Goal: Transaction & Acquisition: Purchase product/service

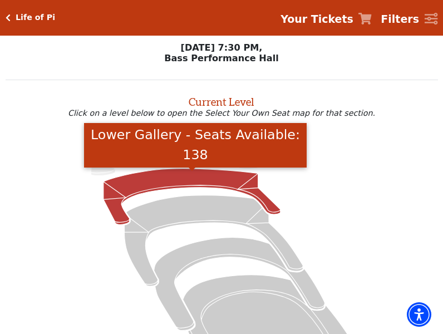
click at [180, 180] on icon "Lower Gallery - Seats Available: 138" at bounding box center [191, 196] width 177 height 56
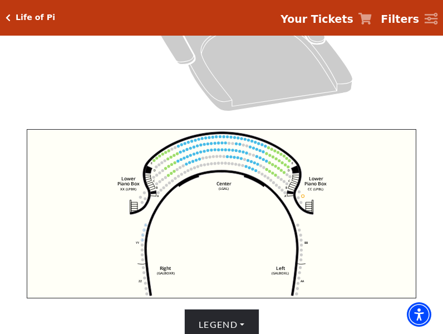
scroll to position [376, 0]
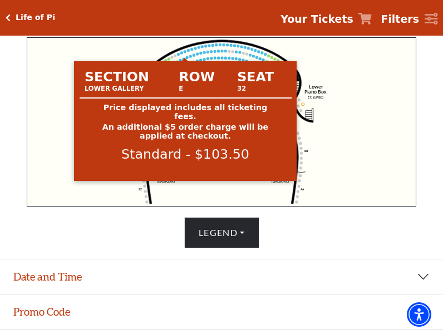
click at [185, 53] on circle at bounding box center [184, 51] width 3 height 3
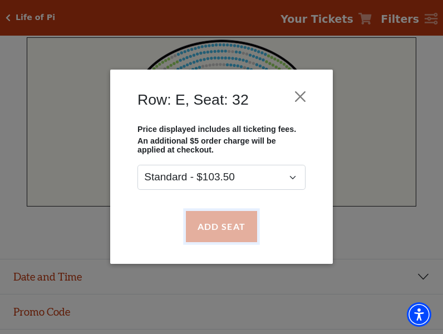
click at [228, 221] on button "Add Seat" at bounding box center [221, 226] width 71 height 31
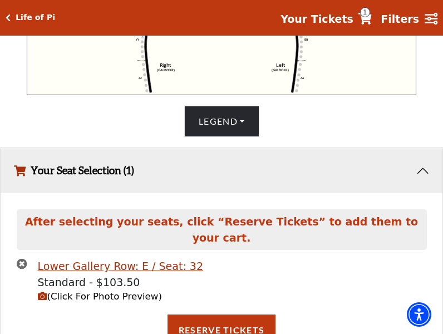
scroll to position [320, 0]
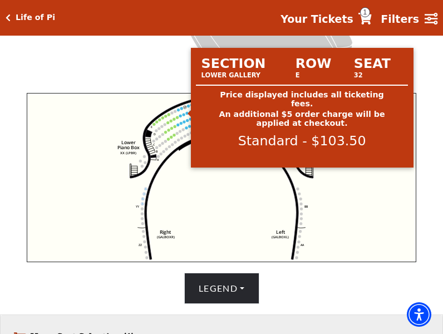
click at [185, 108] on circle at bounding box center [184, 107] width 3 height 3
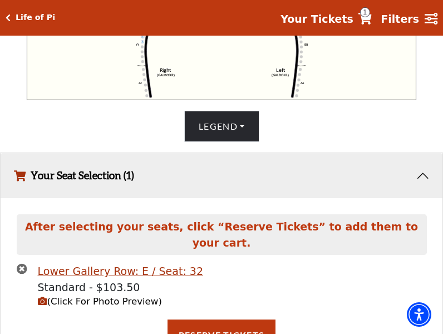
scroll to position [487, 0]
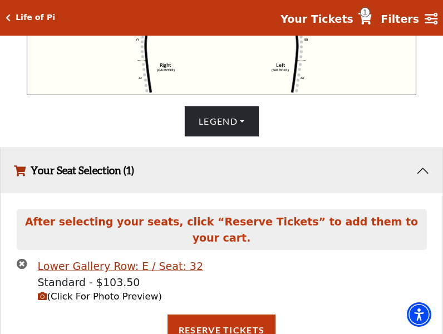
click at [19, 258] on icon "times-circle" at bounding box center [22, 263] width 11 height 11
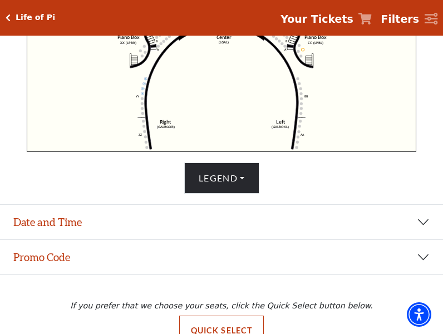
scroll to position [458, 0]
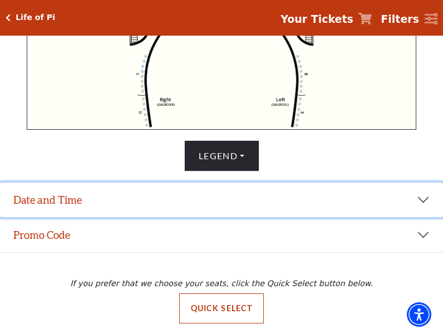
click at [221, 195] on button "Date and Time" at bounding box center [221, 199] width 443 height 34
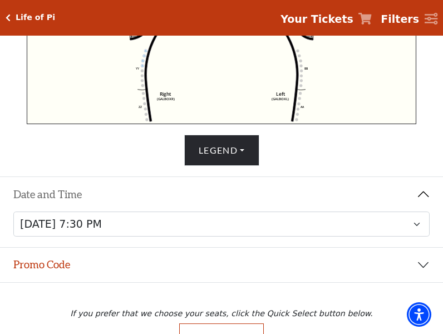
click at [185, 209] on button "Date and Time" at bounding box center [221, 194] width 443 height 34
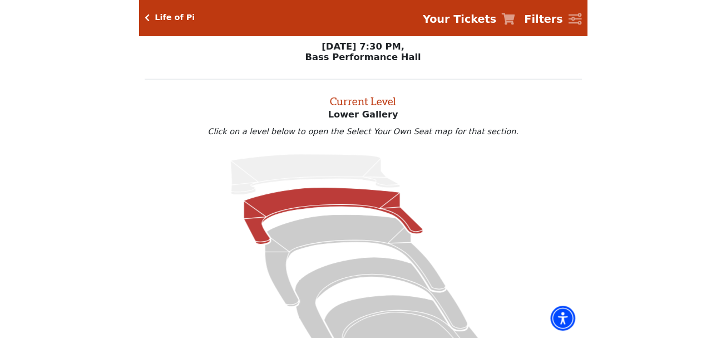
scroll to position [0, 0]
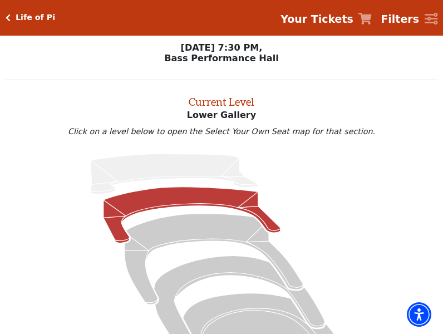
click at [425, 22] on icon "Filters" at bounding box center [430, 19] width 13 height 12
click at [429, 16] on icon "Filters" at bounding box center [430, 19] width 13 height 12
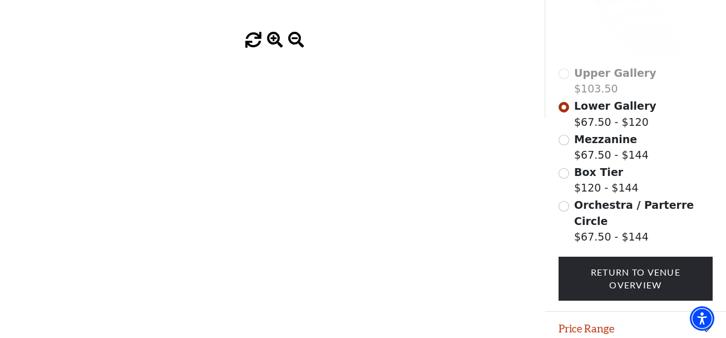
scroll to position [348, 0]
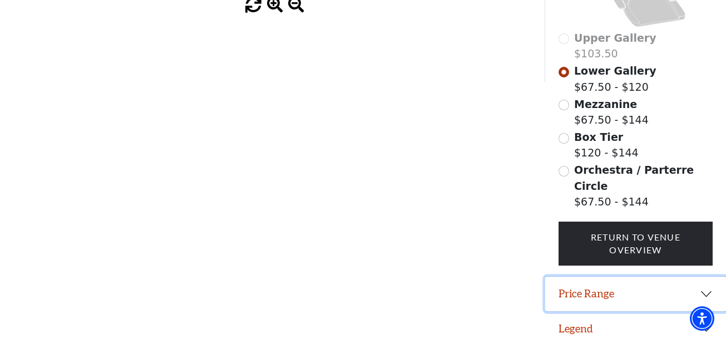
click at [442, 291] on button "Price Range" at bounding box center [635, 293] width 181 height 34
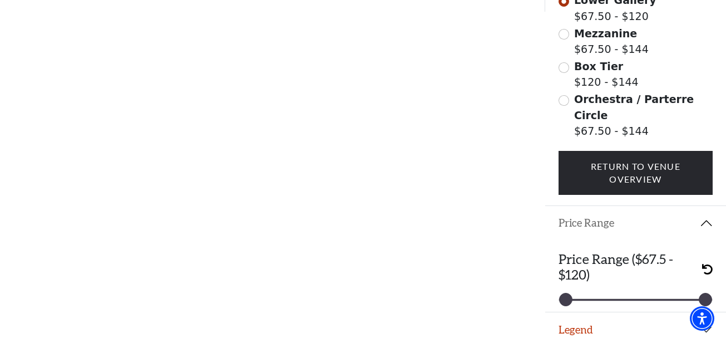
scroll to position [419, 0]
drag, startPoint x: 566, startPoint y: 288, endPoint x: 602, endPoint y: 293, distance: 35.9
click at [442, 293] on div at bounding box center [600, 298] width 12 height 12
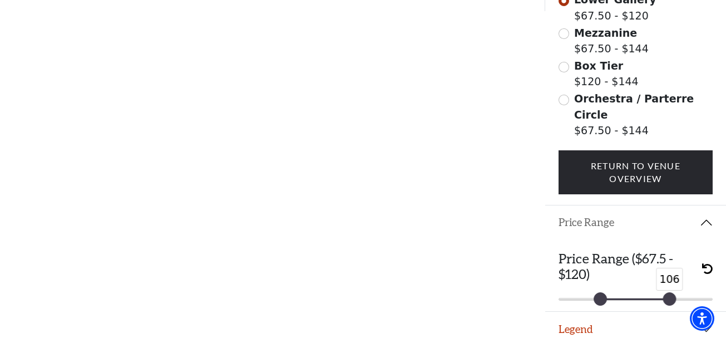
drag, startPoint x: 705, startPoint y: 291, endPoint x: 669, endPoint y: 292, distance: 35.6
click at [442, 292] on div at bounding box center [669, 298] width 12 height 12
drag, startPoint x: 670, startPoint y: 286, endPoint x: 662, endPoint y: 286, distance: 8.3
click at [442, 292] on div at bounding box center [661, 298] width 12 height 12
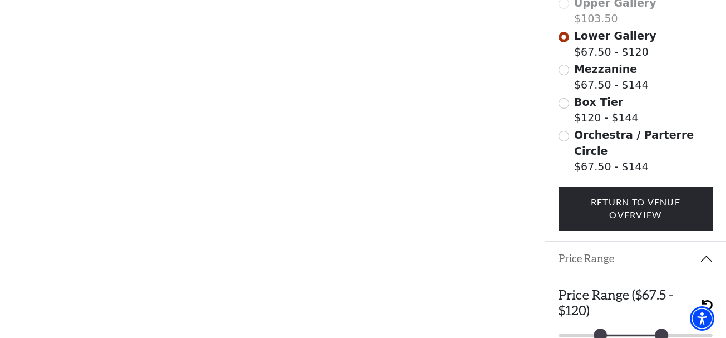
scroll to position [363, 0]
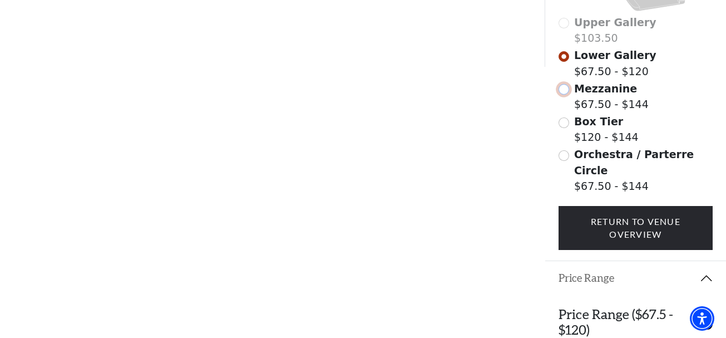
click at [442, 95] on input "Mezzanine$67.50 - $144\a" at bounding box center [563, 89] width 11 height 11
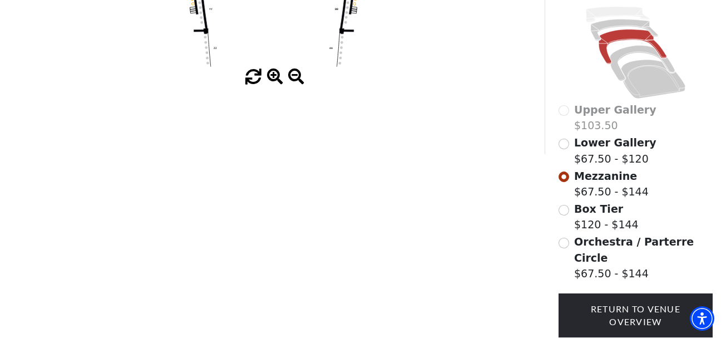
scroll to position [330, 0]
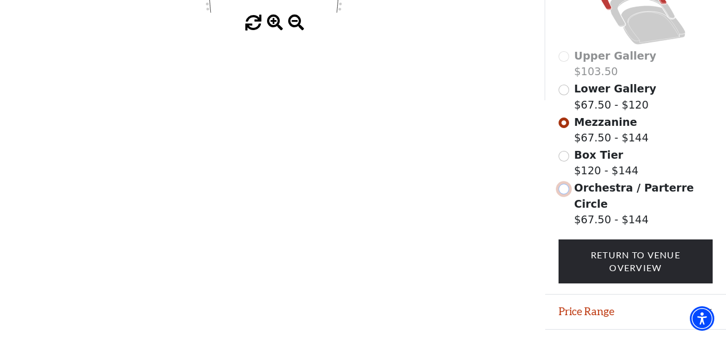
click at [442, 194] on input "Orchestra / Parterre Circle$67.50 - $144\a" at bounding box center [563, 188] width 11 height 11
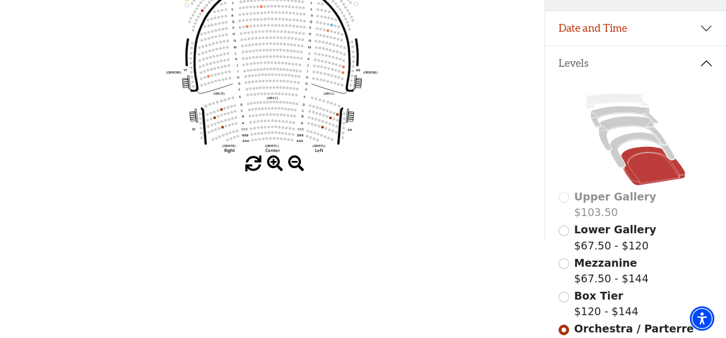
scroll to position [219, 0]
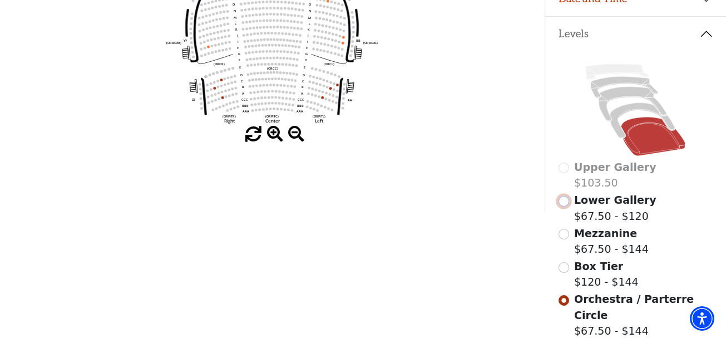
click at [442, 206] on input "Lower Gallery$67.50 - $120\a" at bounding box center [563, 201] width 11 height 11
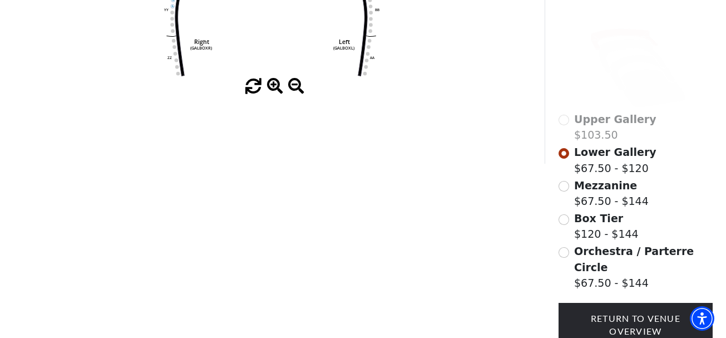
scroll to position [70, 0]
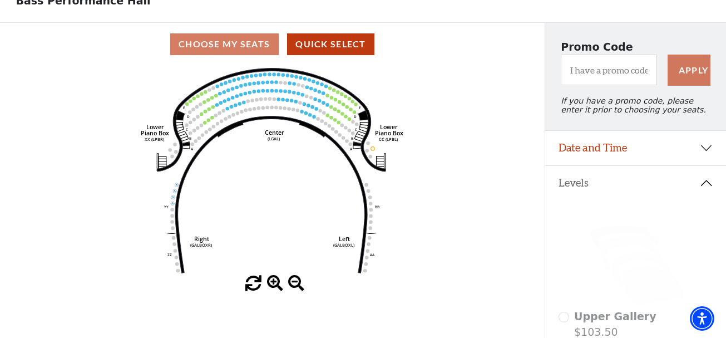
click at [274, 281] on span at bounding box center [275, 283] width 16 height 16
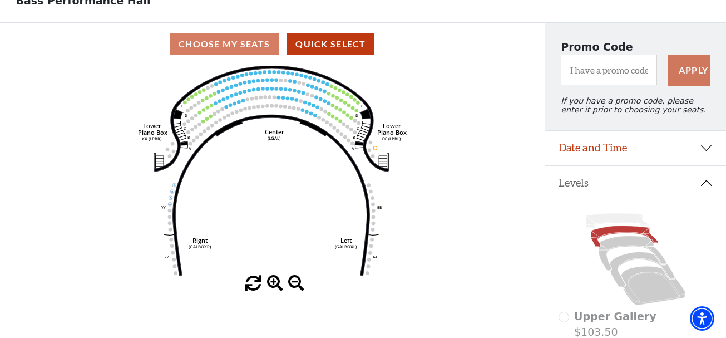
click at [274, 281] on span at bounding box center [275, 283] width 16 height 16
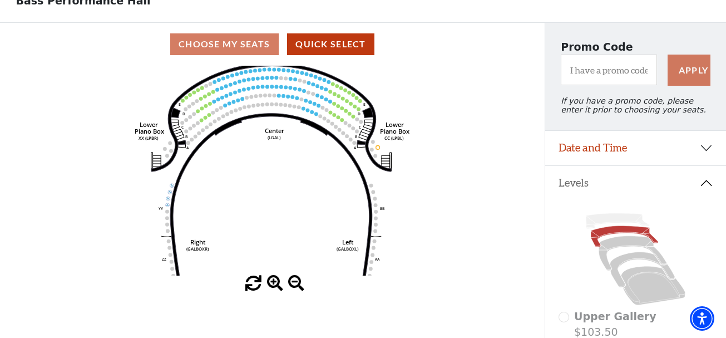
click at [274, 281] on span at bounding box center [275, 283] width 16 height 16
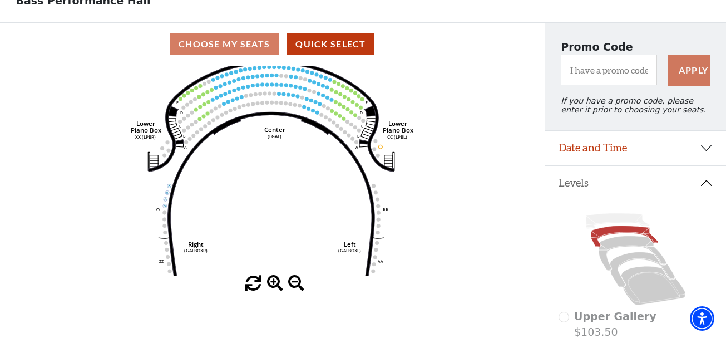
click at [274, 281] on span at bounding box center [275, 283] width 16 height 16
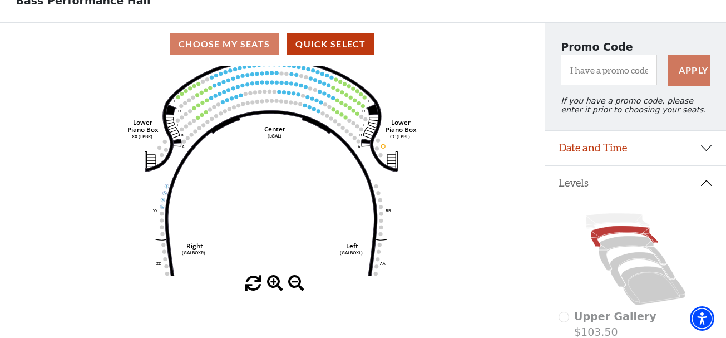
click at [274, 281] on span at bounding box center [275, 283] width 16 height 16
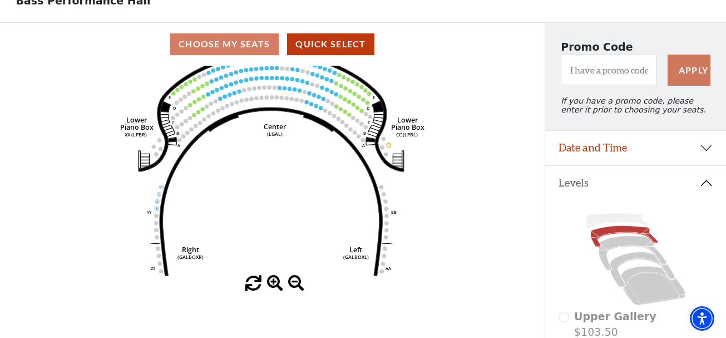
click at [274, 281] on span at bounding box center [275, 283] width 16 height 16
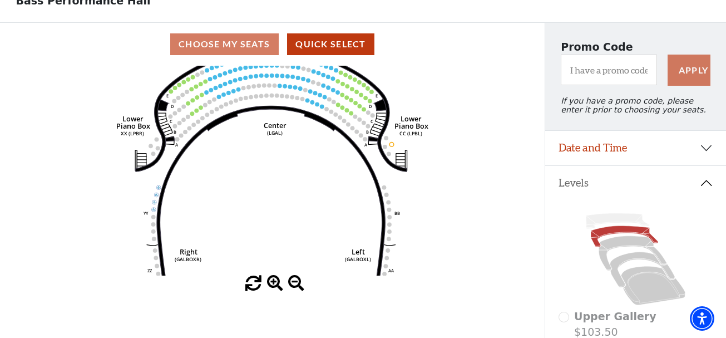
click at [274, 281] on span at bounding box center [275, 283] width 16 height 16
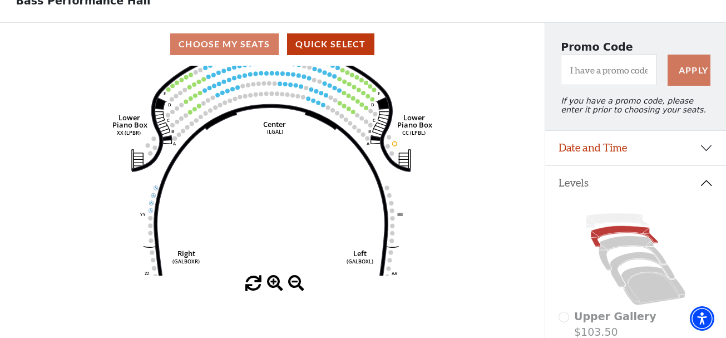
click at [274, 281] on span at bounding box center [275, 283] width 16 height 16
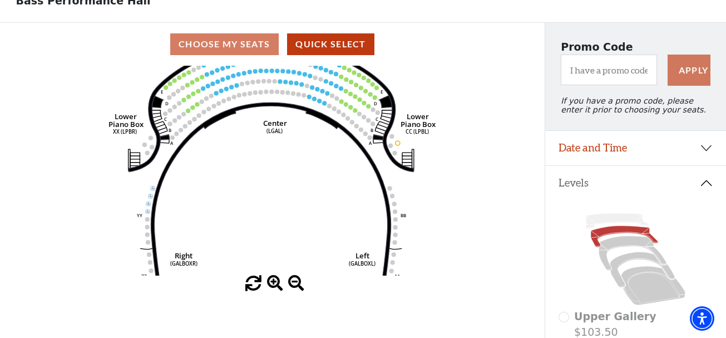
click at [274, 281] on span at bounding box center [275, 283] width 16 height 16
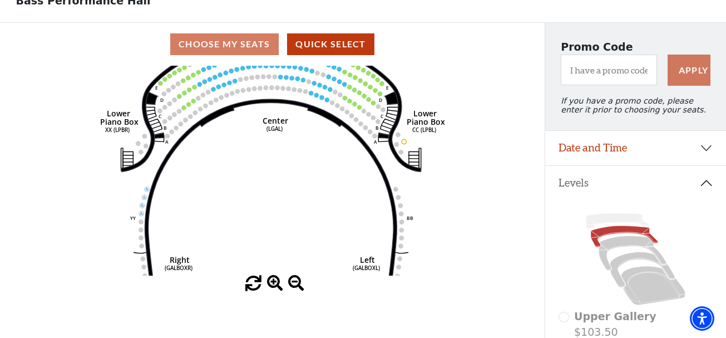
click at [274, 281] on span at bounding box center [275, 283] width 16 height 16
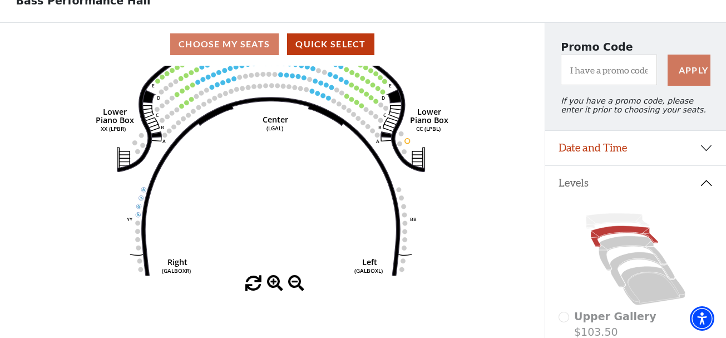
click at [274, 281] on span at bounding box center [275, 283] width 16 height 16
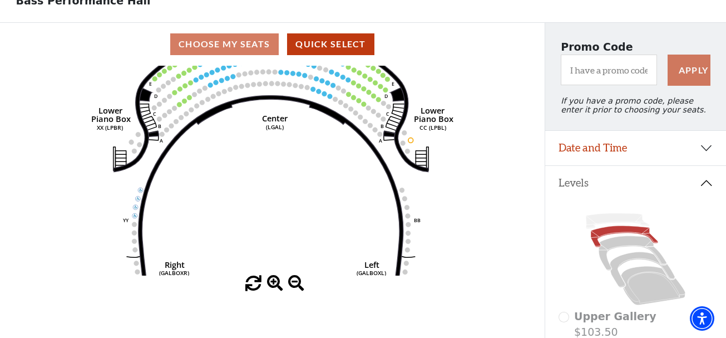
click at [274, 281] on span at bounding box center [275, 283] width 16 height 16
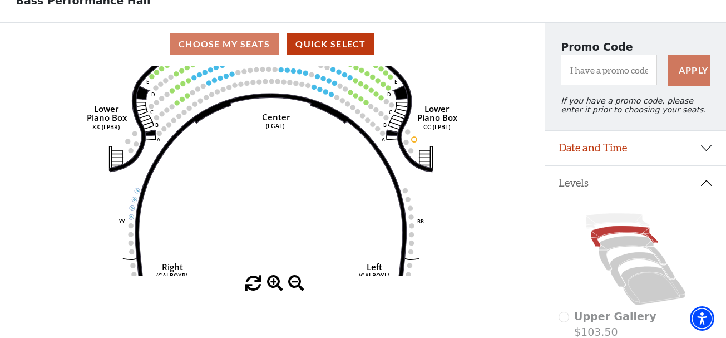
click at [274, 281] on span at bounding box center [275, 283] width 16 height 16
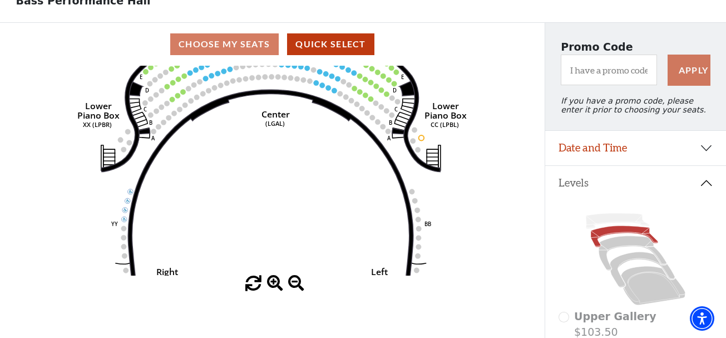
click at [274, 281] on span at bounding box center [275, 283] width 16 height 16
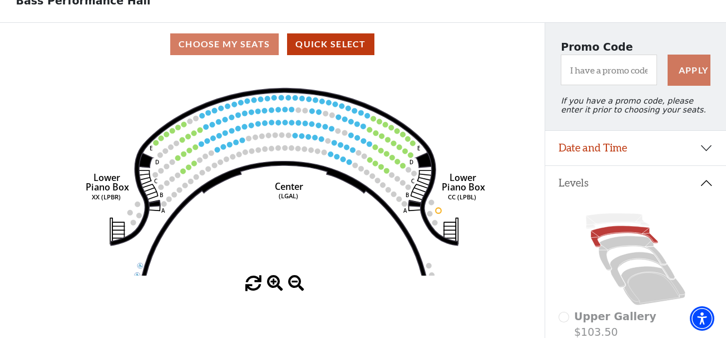
drag, startPoint x: 199, startPoint y: 178, endPoint x: 212, endPoint y: 252, distance: 74.6
click at [212, 252] on icon "Right (GALBOXR) E D C B A E D C B A YY ZZ Left (GALBOXL) BB AA Center Lower Pia…" at bounding box center [272, 171] width 490 height 210
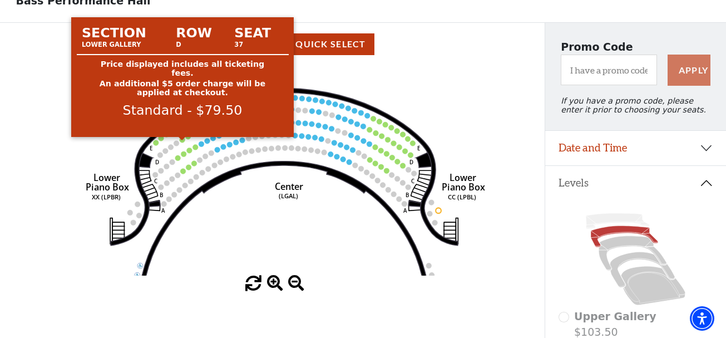
click at [182, 142] on circle at bounding box center [183, 140] width 6 height 6
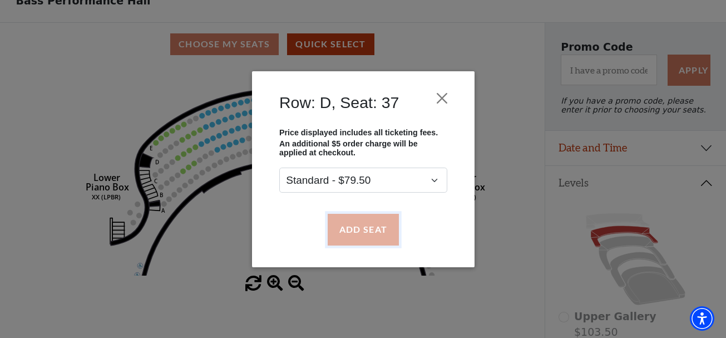
click at [369, 222] on button "Add Seat" at bounding box center [362, 229] width 71 height 31
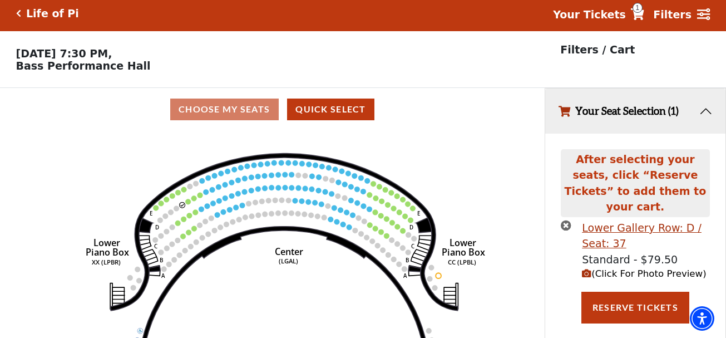
scroll to position [0, 0]
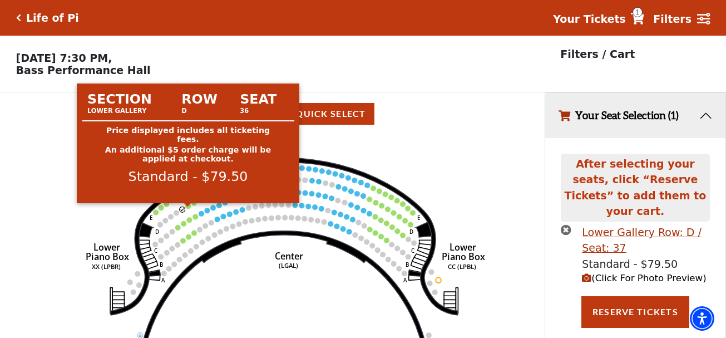
click at [189, 208] on circle at bounding box center [188, 206] width 6 height 6
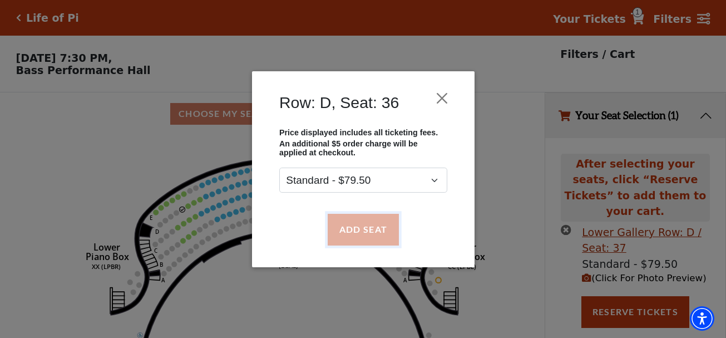
click at [347, 226] on button "Add Seat" at bounding box center [362, 229] width 71 height 31
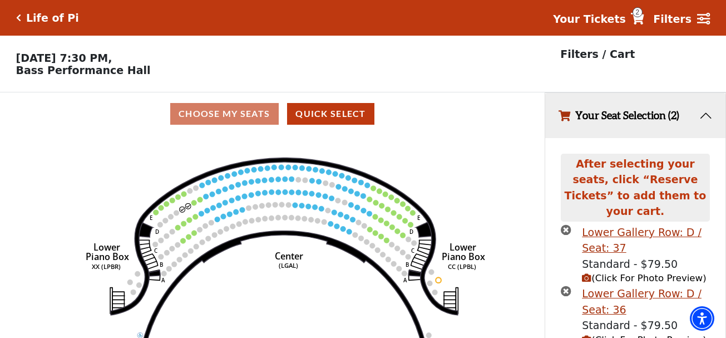
scroll to position [40, 0]
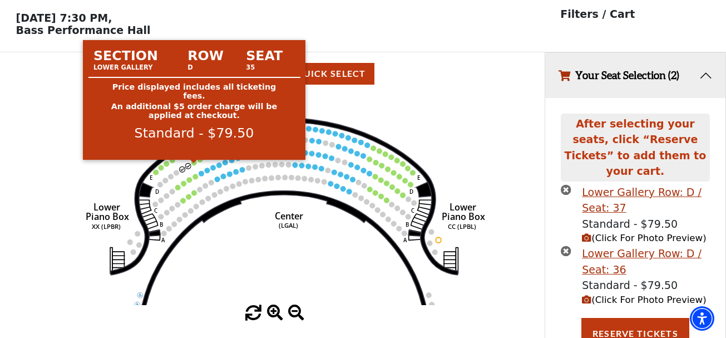
click at [192, 165] on circle at bounding box center [194, 163] width 6 height 6
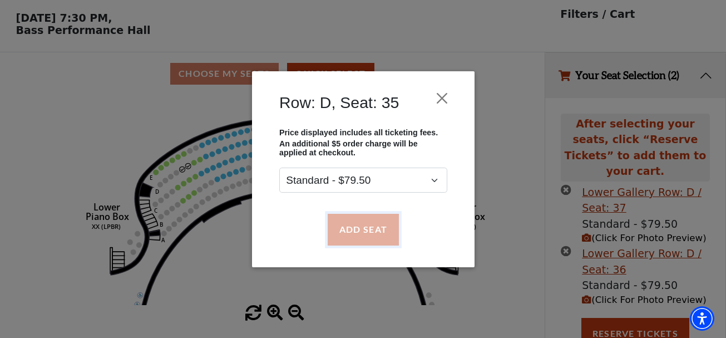
click at [376, 222] on button "Add Seat" at bounding box center [362, 229] width 71 height 31
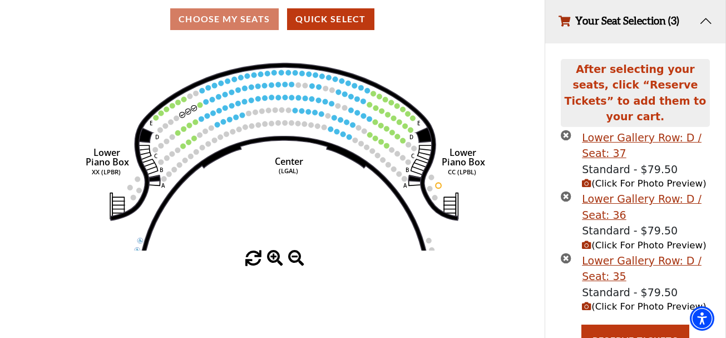
scroll to position [101, 0]
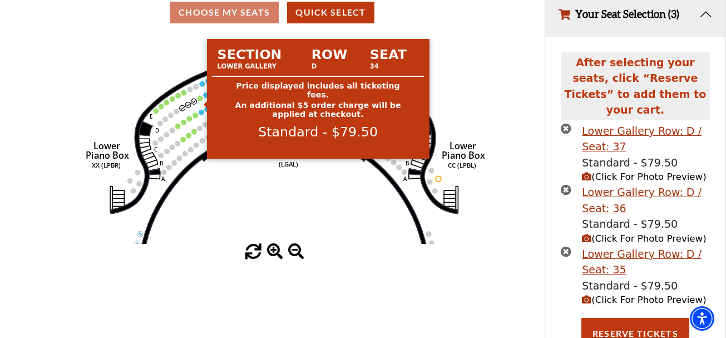
click at [199, 101] on circle at bounding box center [200, 98] width 6 height 6
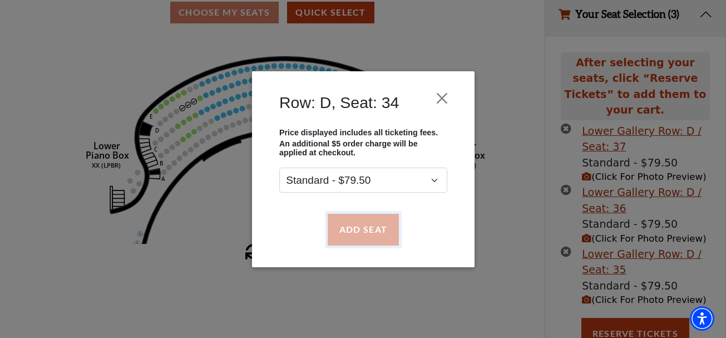
click at [357, 224] on button "Add Seat" at bounding box center [362, 229] width 71 height 31
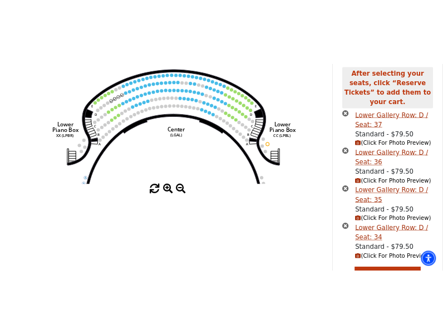
scroll to position [163, 0]
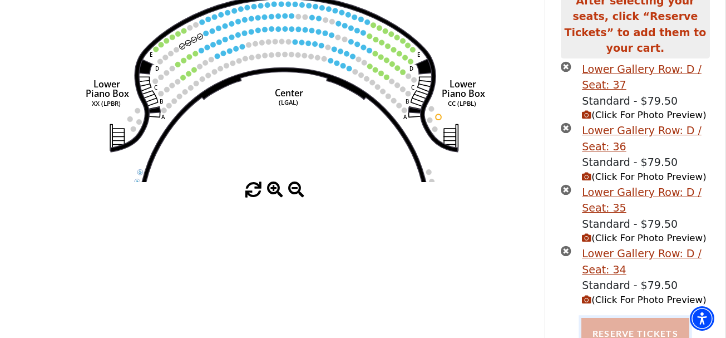
click at [442, 324] on button "Reserve Tickets" at bounding box center [635, 333] width 108 height 31
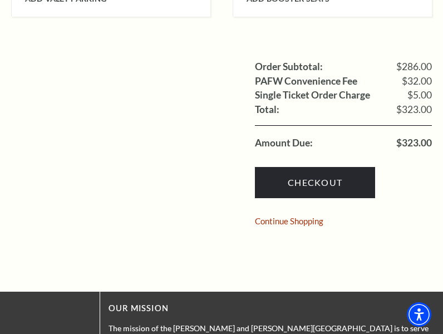
scroll to position [961, 0]
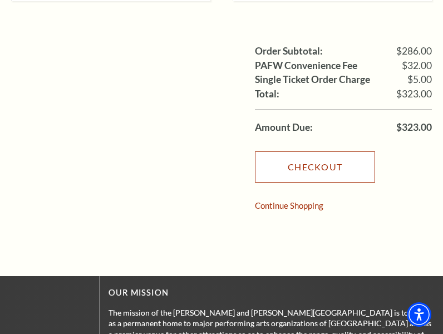
click at [330, 156] on link "Checkout" at bounding box center [315, 166] width 120 height 31
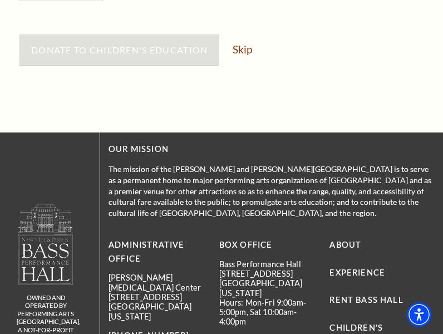
scroll to position [723, 0]
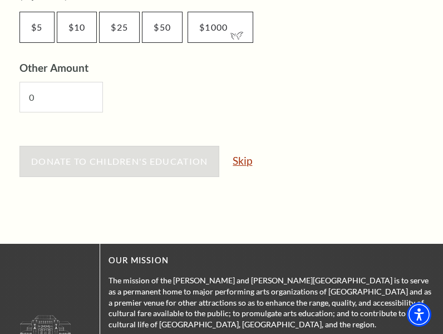
click at [247, 165] on link "Skip" at bounding box center [241, 160] width 19 height 11
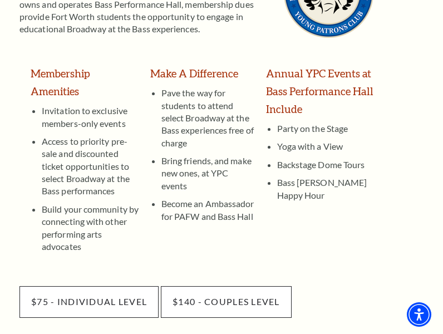
scroll to position [389, 0]
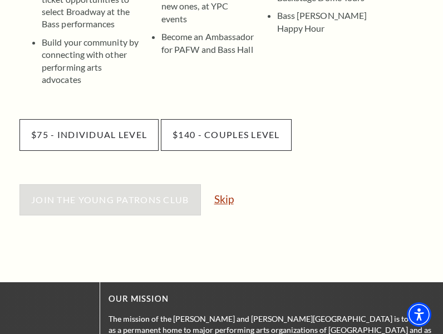
click at [222, 194] on link "Skip" at bounding box center [223, 199] width 19 height 11
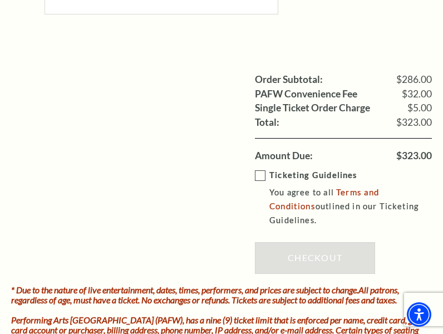
scroll to position [1112, 0]
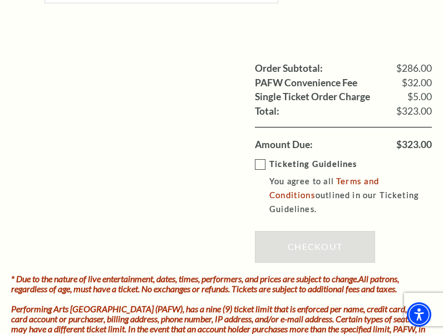
click at [264, 167] on label "Ticketing Guidelines You agree to all Terms and Conditions outlined in our Tick…" at bounding box center [351, 186] width 193 height 59
click at [0, 0] on input "Ticketing Guidelines You agree to all Terms and Conditions outlined in our Tick…" at bounding box center [0, 0] width 0 height 0
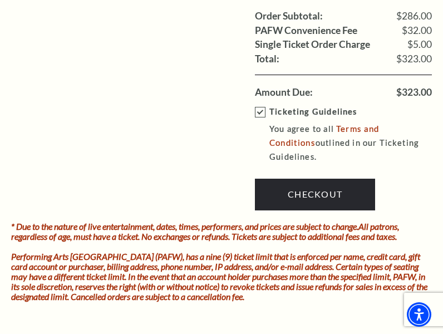
scroll to position [1168, 0]
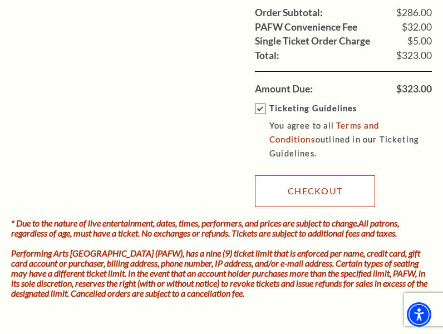
click at [325, 189] on link "Checkout" at bounding box center [315, 190] width 120 height 31
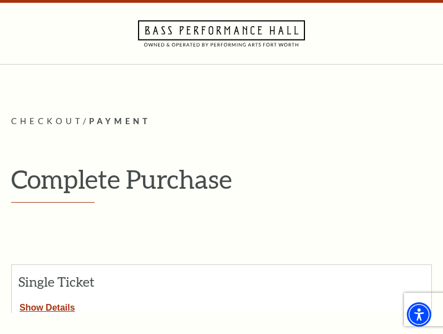
scroll to position [0, 0]
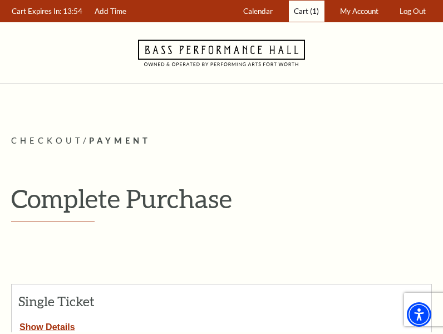
click at [310, 11] on span "(1)" at bounding box center [314, 11] width 9 height 9
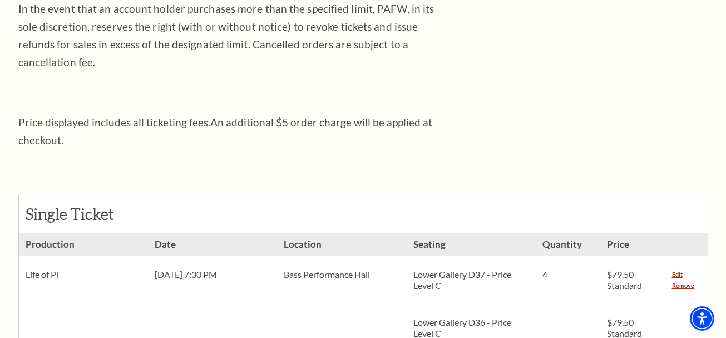
scroll to position [500, 0]
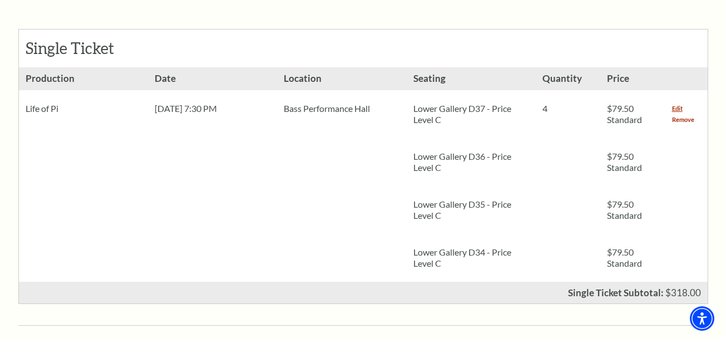
click at [442, 114] on link "Remove" at bounding box center [683, 119] width 22 height 11
